Goal: Task Accomplishment & Management: Complete application form

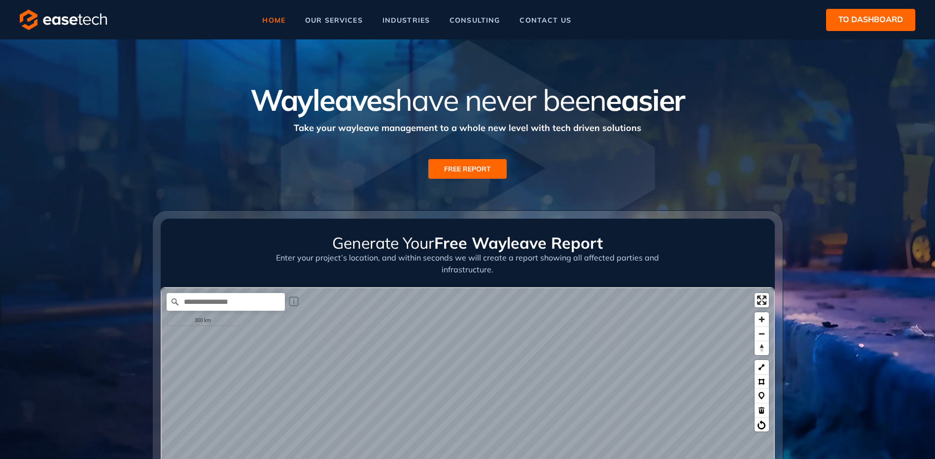
click at [874, 23] on span "to dashboard" at bounding box center [870, 19] width 65 height 12
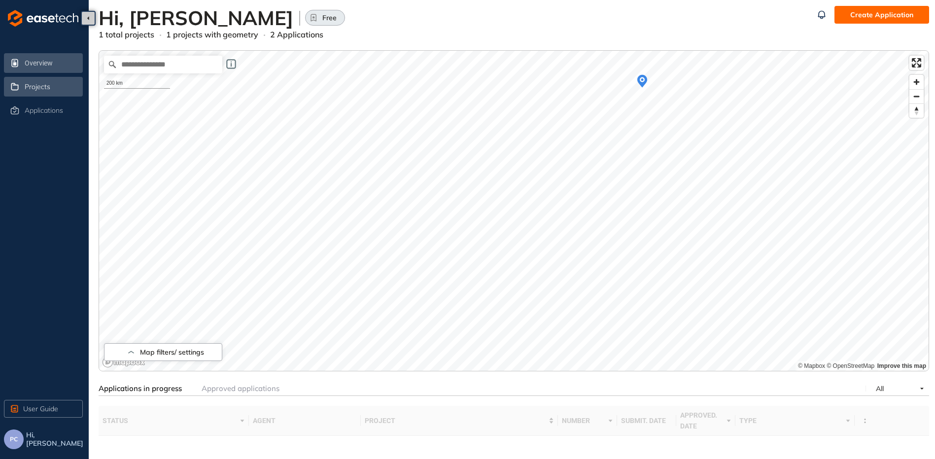
click at [47, 87] on span "Projects" at bounding box center [38, 87] width 26 height 8
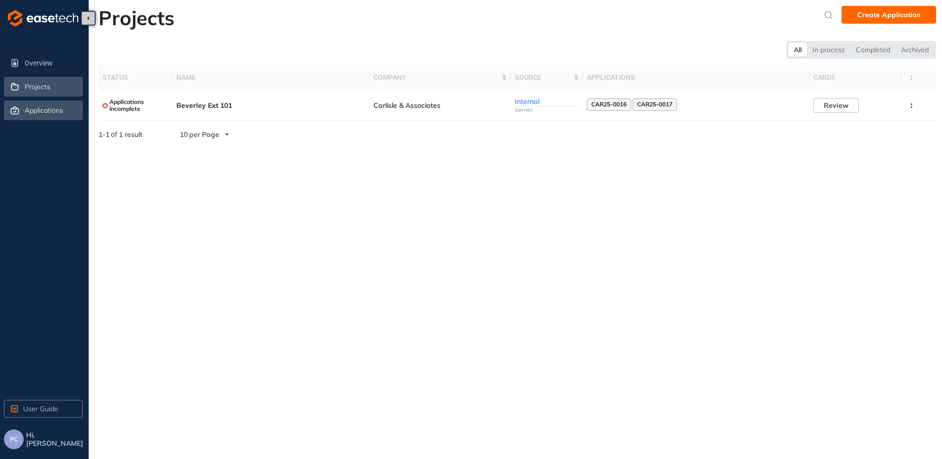
click at [46, 114] on span "Applications" at bounding box center [44, 110] width 38 height 8
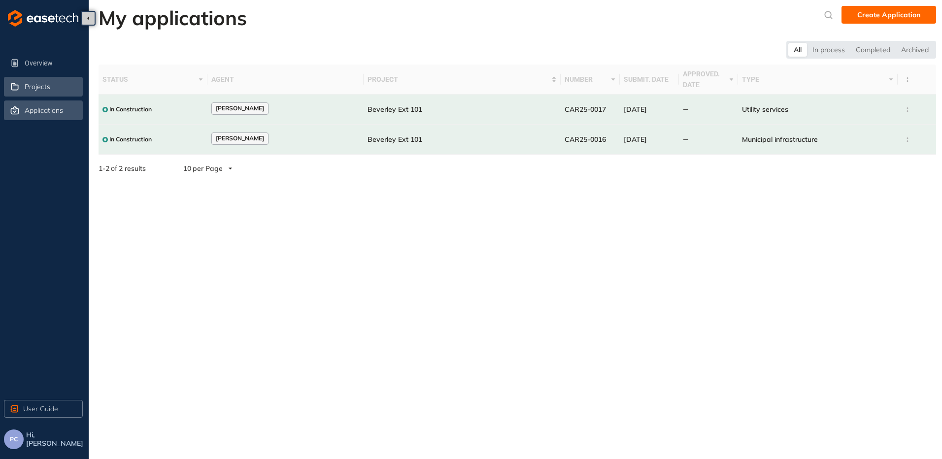
click at [39, 89] on span "Projects" at bounding box center [38, 87] width 26 height 8
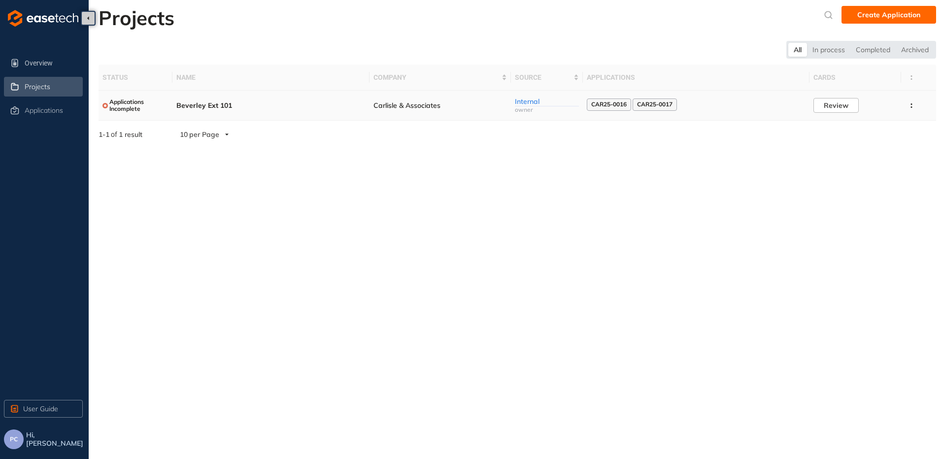
click at [137, 104] on span "Applications Incomplete" at bounding box center [138, 106] width 59 height 14
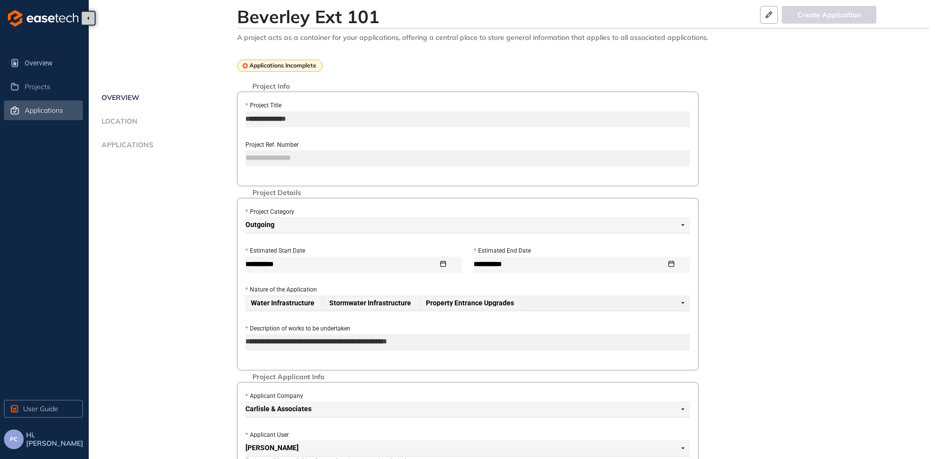
click at [38, 106] on span "Applications" at bounding box center [44, 110] width 38 height 8
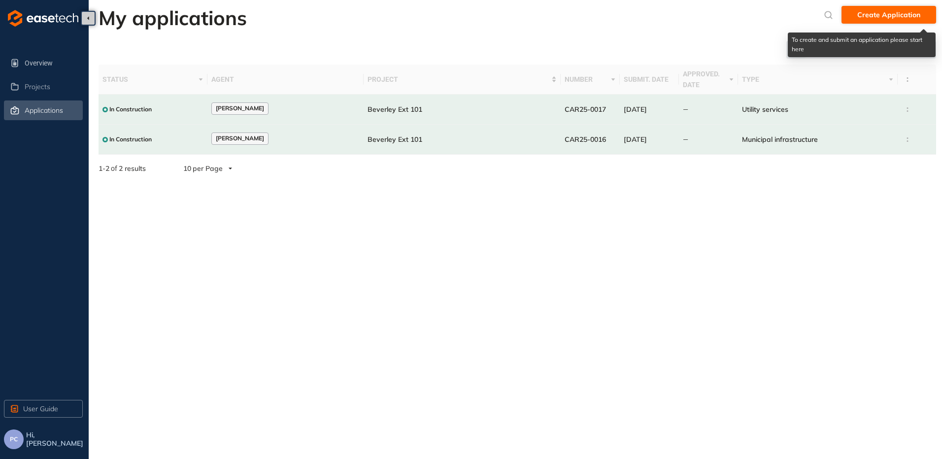
click at [877, 17] on span "Create Application" at bounding box center [889, 14] width 63 height 11
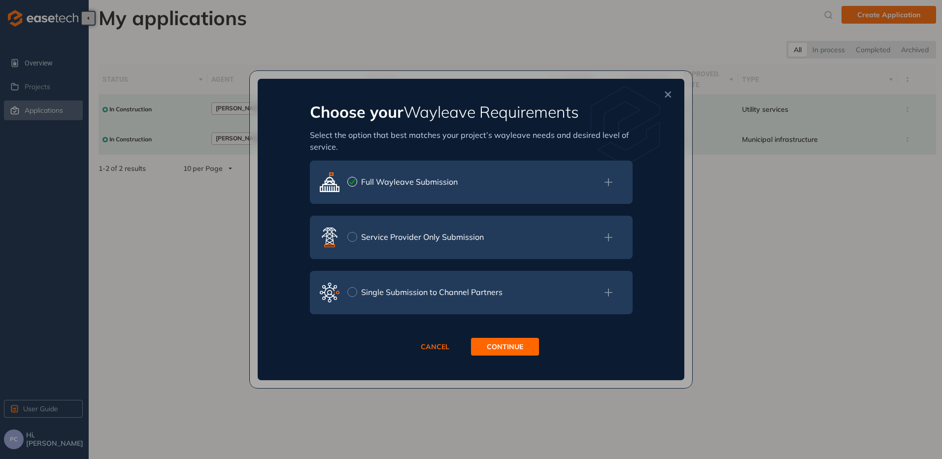
click at [450, 188] on div "Full Wayleave Submission" at bounding box center [409, 182] width 97 height 12
click at [501, 348] on span "CONTINUE" at bounding box center [505, 347] width 36 height 11
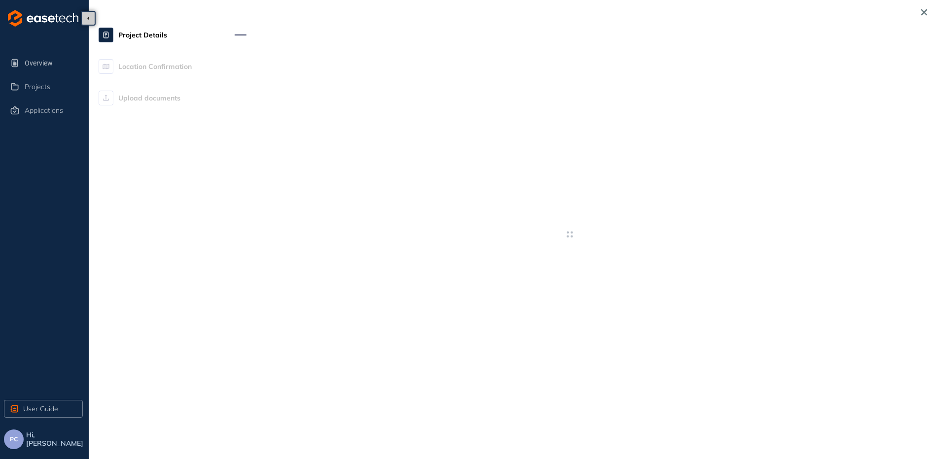
type textarea "**********"
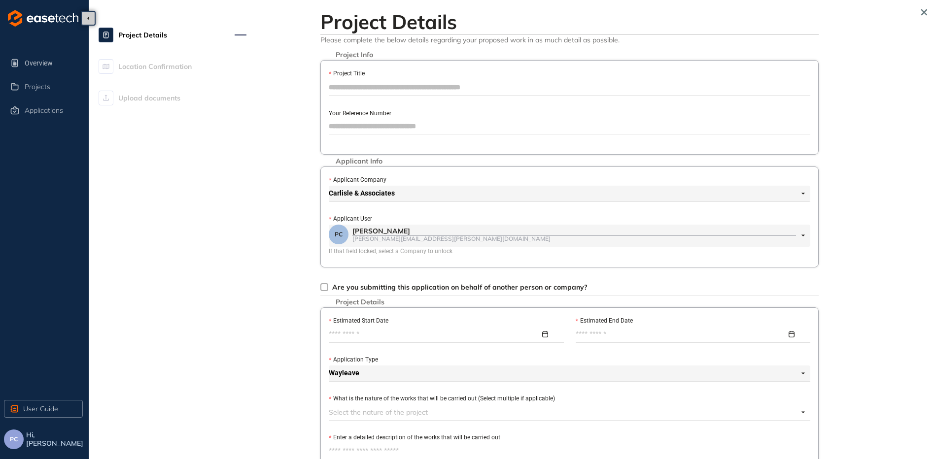
click at [399, 88] on input "Project Title" at bounding box center [570, 87] width 482 height 15
type input "**********"
click at [29, 89] on span "Projects" at bounding box center [38, 87] width 26 height 8
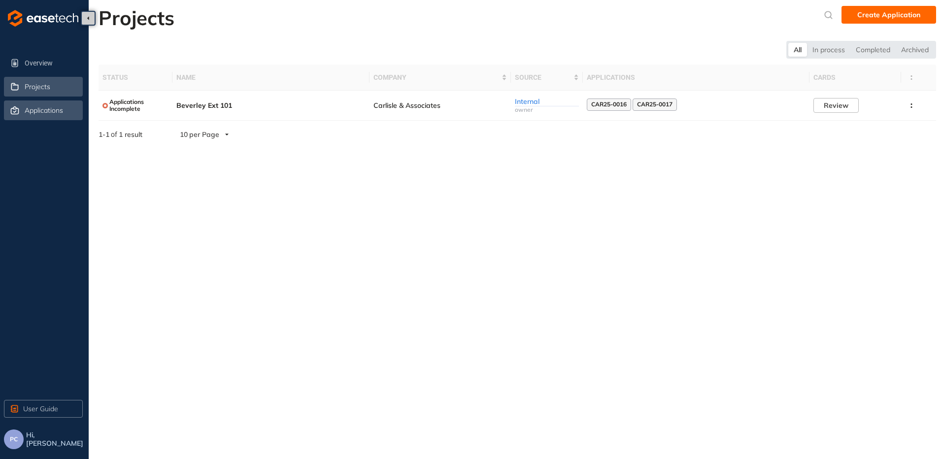
click at [57, 108] on span "Applications" at bounding box center [44, 110] width 38 height 8
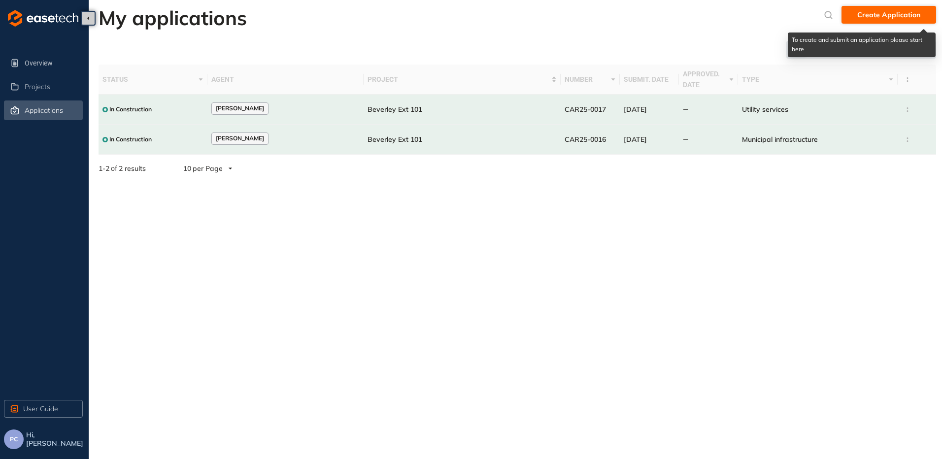
click at [894, 17] on span "Create Application" at bounding box center [889, 14] width 63 height 11
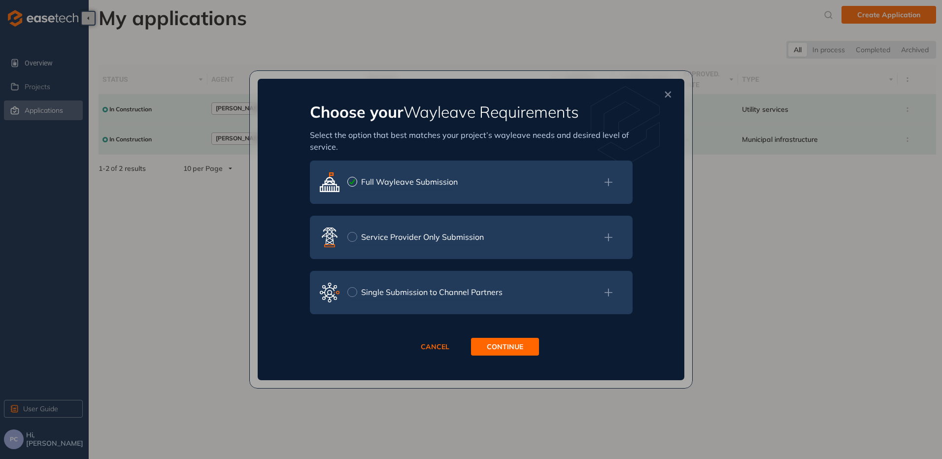
click at [482, 187] on div "Full Wayleave Submission" at bounding box center [480, 182] width 266 height 16
click at [499, 345] on span "CONTINUE" at bounding box center [505, 347] width 36 height 11
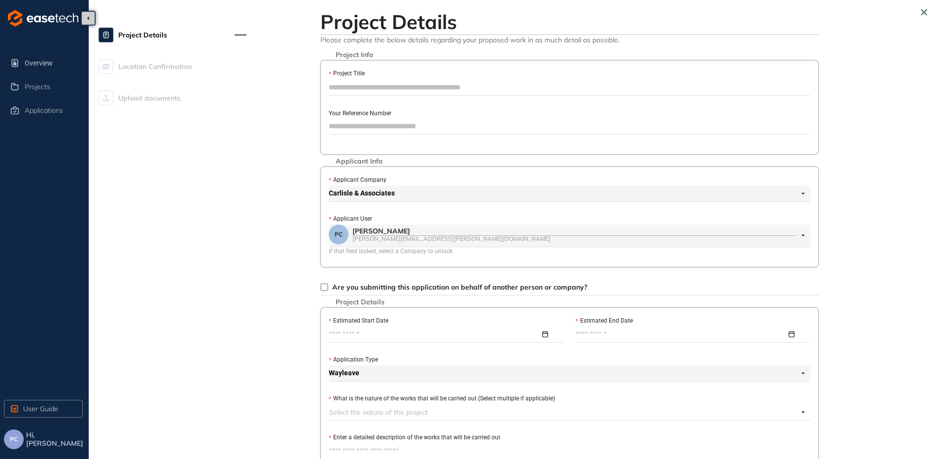
click at [403, 85] on input "Project Title" at bounding box center [570, 87] width 482 height 15
type input "**********"
click at [42, 63] on span "Overview" at bounding box center [53, 63] width 56 height 20
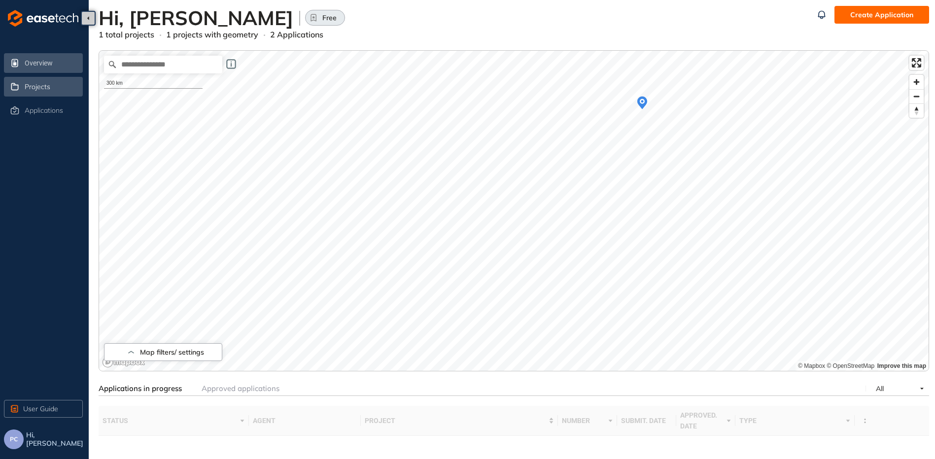
click at [41, 87] on span "Projects" at bounding box center [38, 87] width 26 height 8
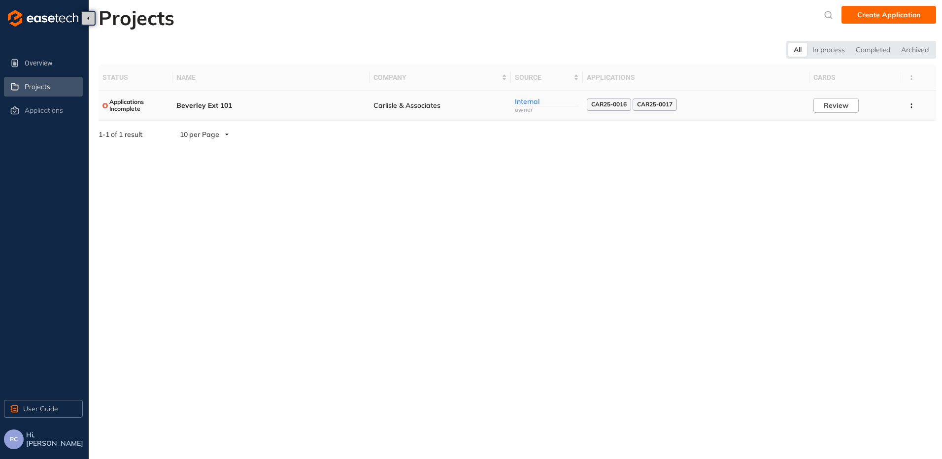
click at [126, 104] on span "Applications Incomplete" at bounding box center [138, 106] width 59 height 14
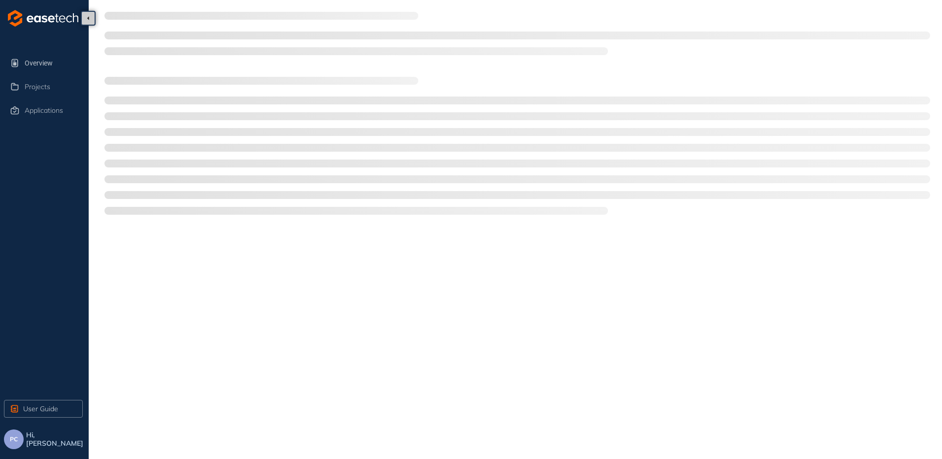
type textarea "**********"
